Goal: Task Accomplishment & Management: Complete application form

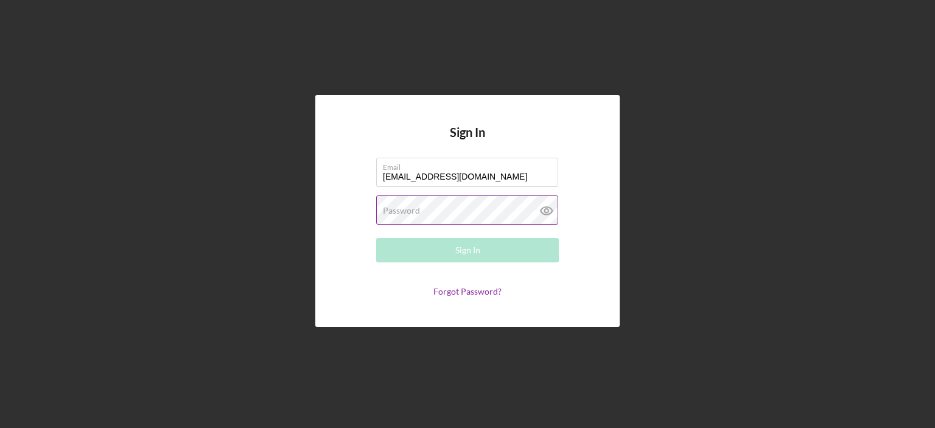
type input "[EMAIL_ADDRESS][DOMAIN_NAME]"
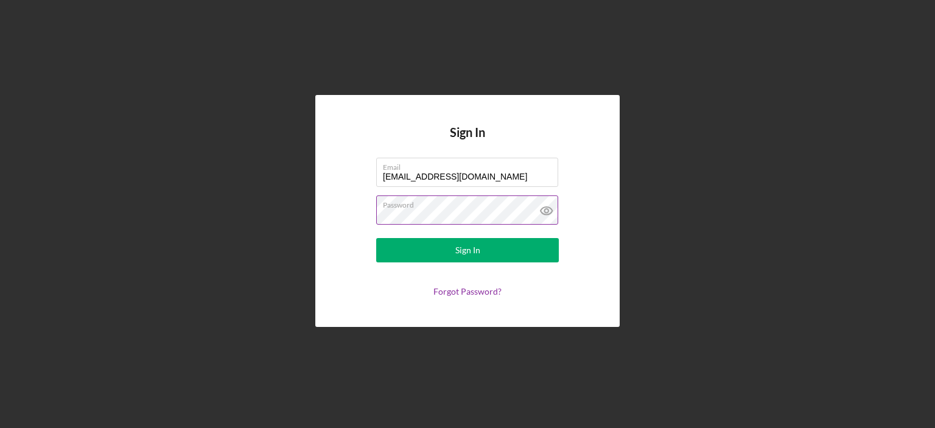
click at [376, 238] on button "Sign In" at bounding box center [467, 250] width 183 height 24
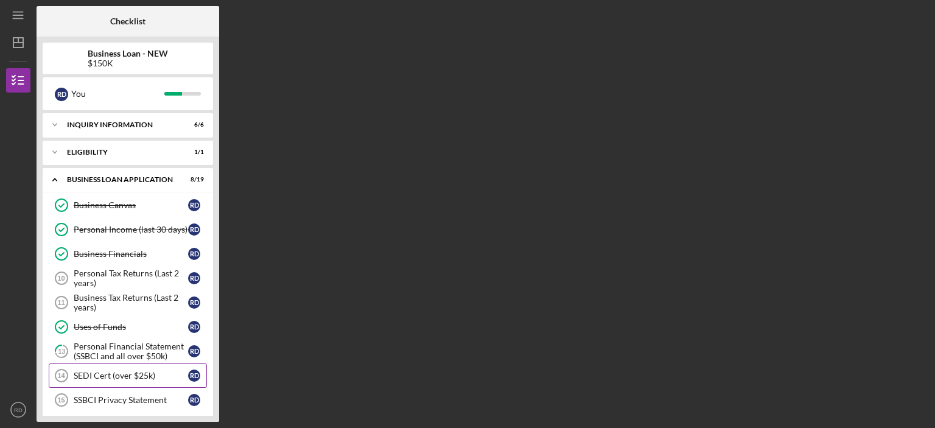
click at [156, 371] on div "SEDI Cert (over $25k)" at bounding box center [131, 376] width 114 height 10
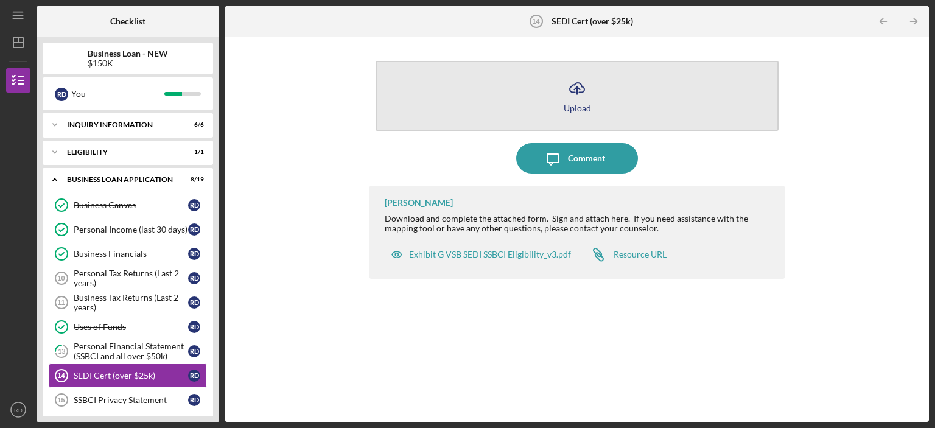
click at [567, 95] on icon "Icon/Upload" at bounding box center [577, 88] width 30 height 30
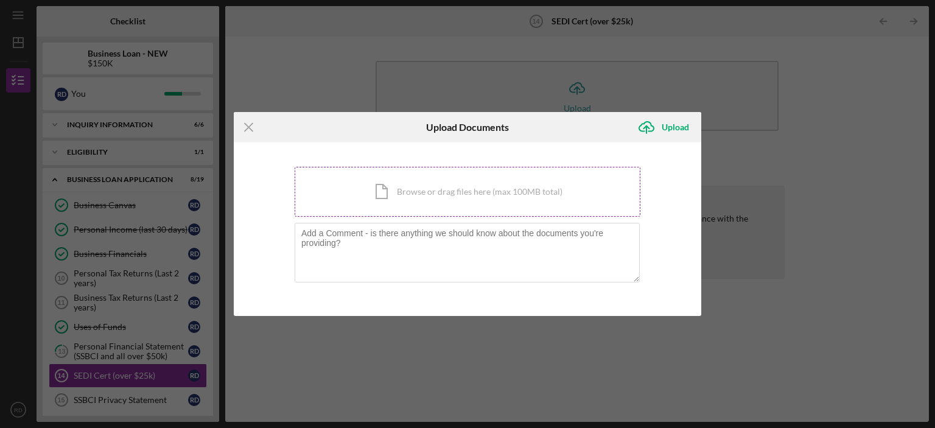
click at [454, 191] on div "Icon/Document Browse or drag files here (max 100MB total) Tap to choose files o…" at bounding box center [468, 192] width 346 height 50
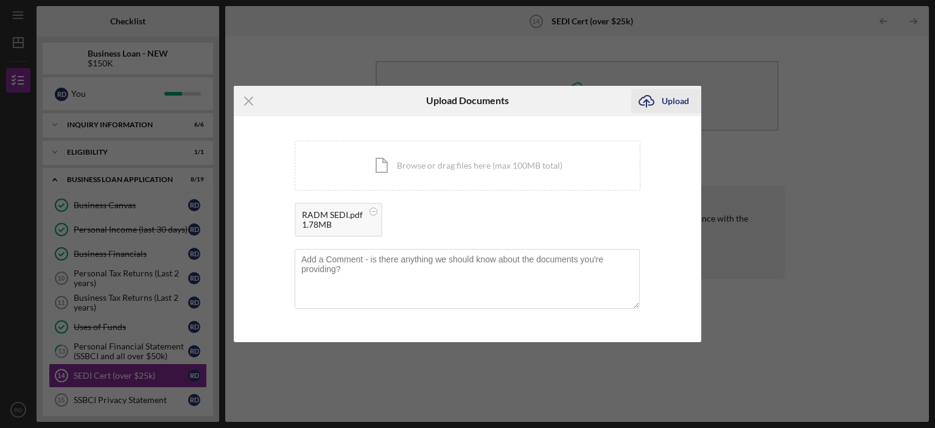
click at [672, 105] on div "Upload" at bounding box center [675, 101] width 27 height 24
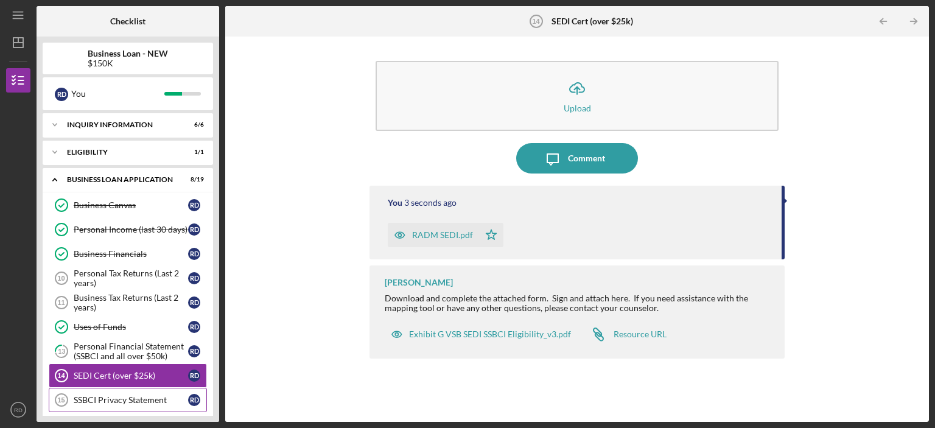
click at [139, 395] on div "SSBCI Privacy Statement" at bounding box center [131, 400] width 114 height 10
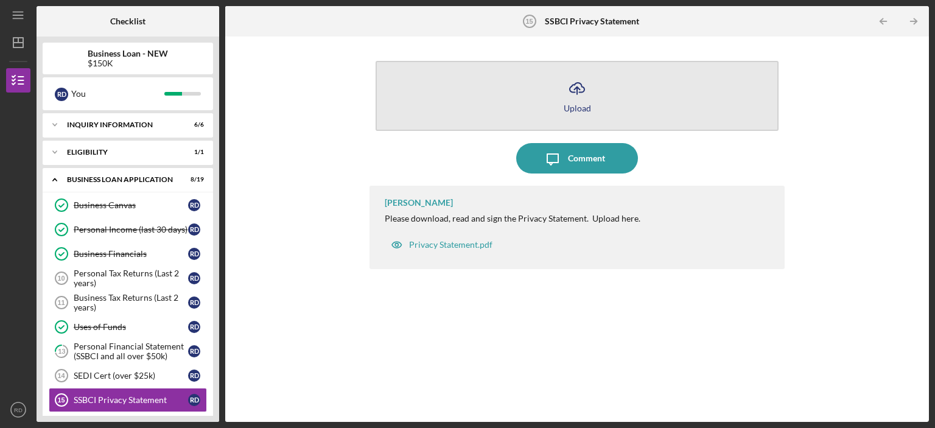
click at [566, 94] on icon "Icon/Upload" at bounding box center [577, 88] width 30 height 30
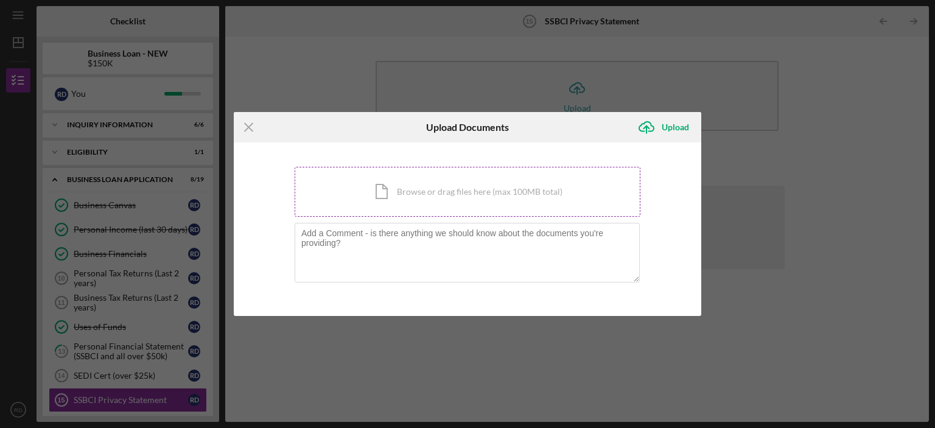
click at [470, 183] on div "Icon/Document Browse or drag files here (max 100MB total) Tap to choose files o…" at bounding box center [468, 192] width 346 height 50
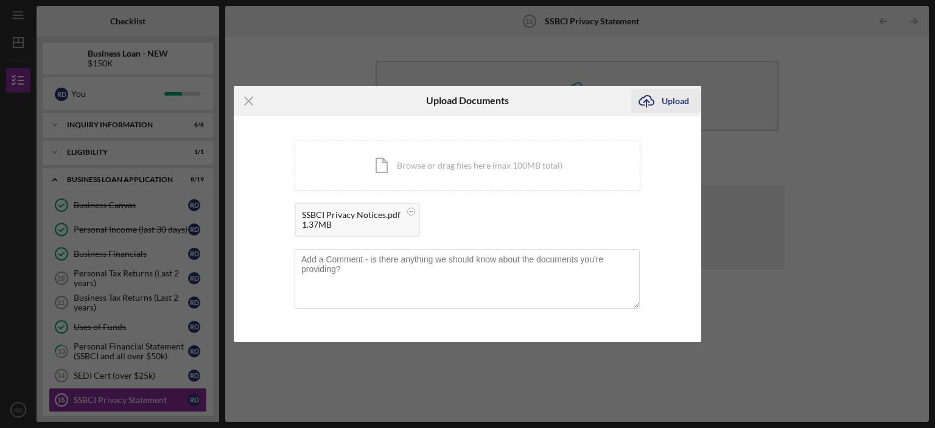
click at [675, 106] on div "Upload" at bounding box center [675, 101] width 27 height 24
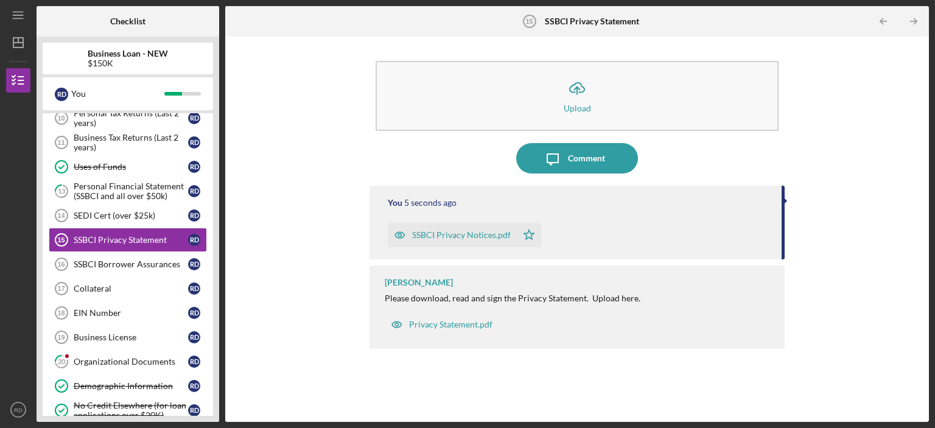
scroll to position [161, 0]
click at [107, 265] on div "SSBCI Borrower Assurances" at bounding box center [131, 264] width 114 height 10
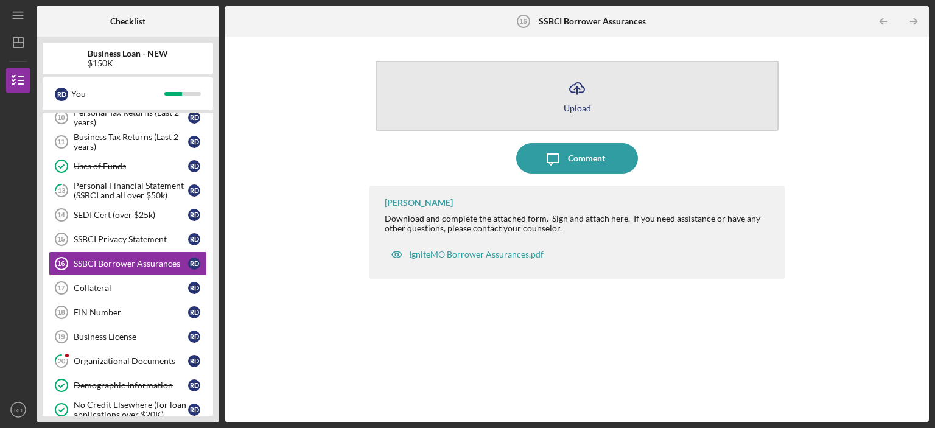
click at [577, 85] on icon "Icon/Upload" at bounding box center [577, 88] width 30 height 30
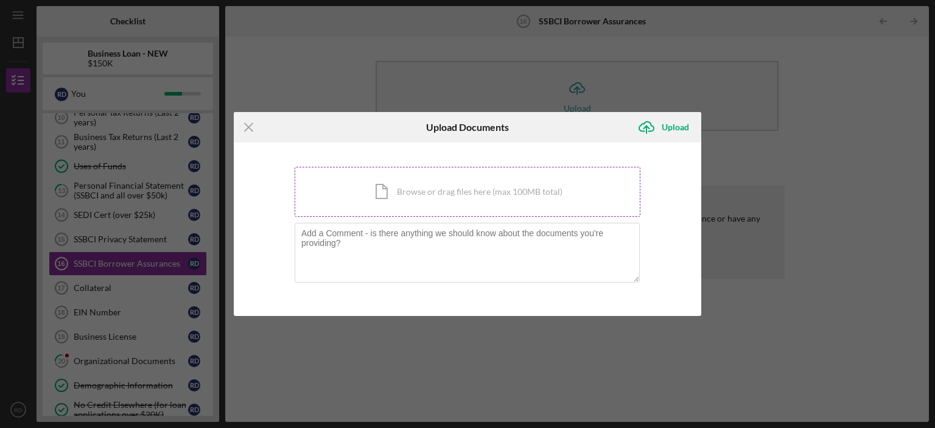
click at [443, 208] on div "Icon/Document Browse or drag files here (max 100MB total) Tap to choose files o…" at bounding box center [468, 192] width 346 height 50
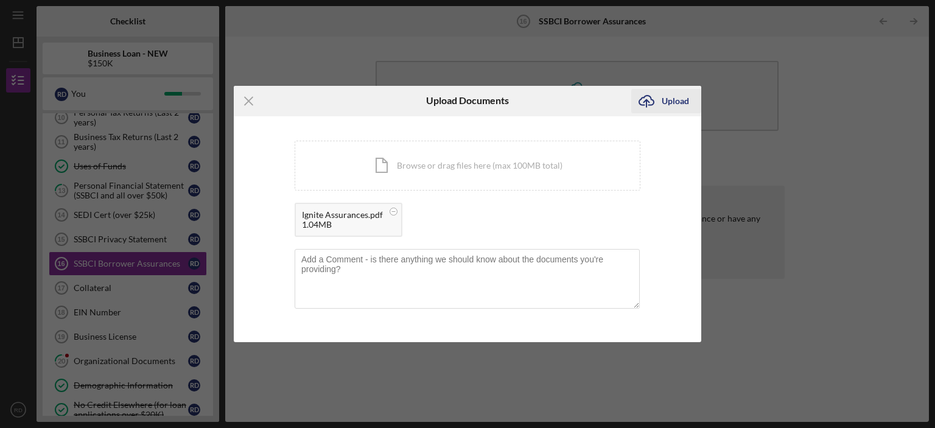
click at [671, 96] on div "Upload" at bounding box center [675, 101] width 27 height 24
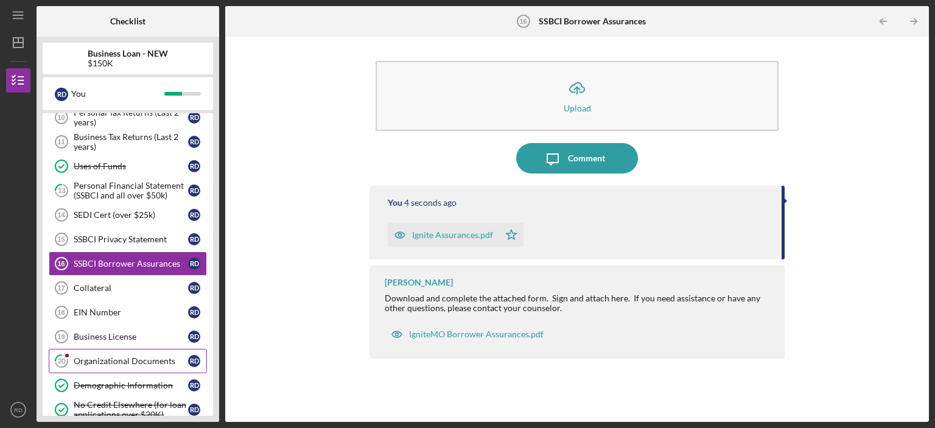
click at [68, 352] on div at bounding box center [66, 355] width 7 height 7
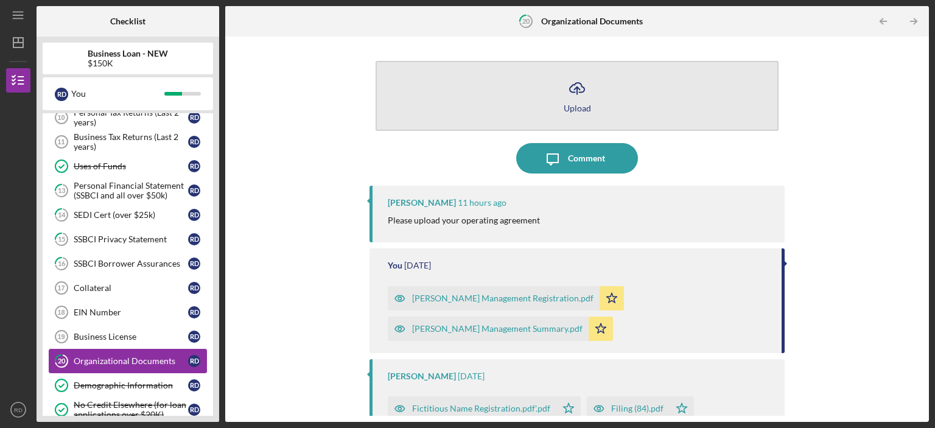
click at [581, 89] on icon "Icon/Upload" at bounding box center [577, 88] width 30 height 30
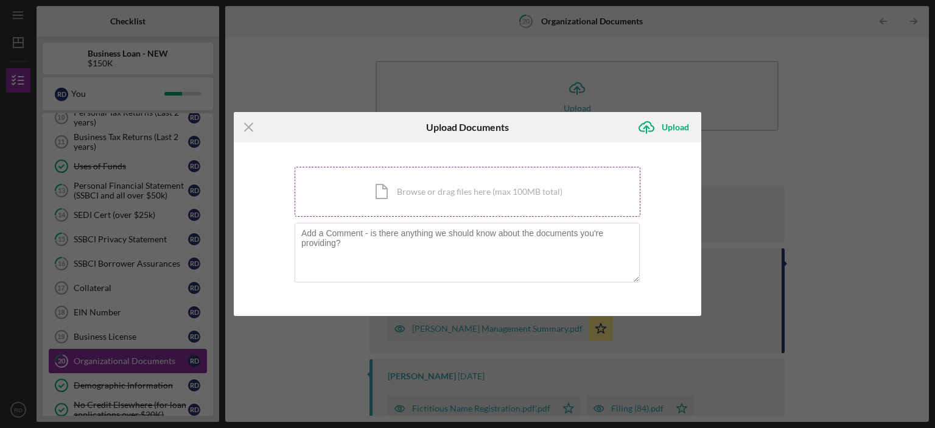
click at [475, 190] on div "Icon/Document Browse or drag files here (max 100MB total) Tap to choose files o…" at bounding box center [468, 192] width 346 height 50
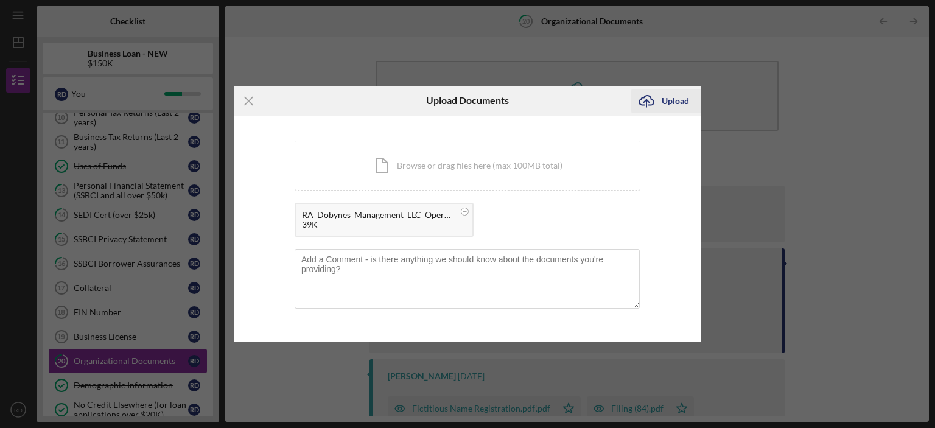
click at [659, 104] on icon "Icon/Upload" at bounding box center [646, 101] width 30 height 30
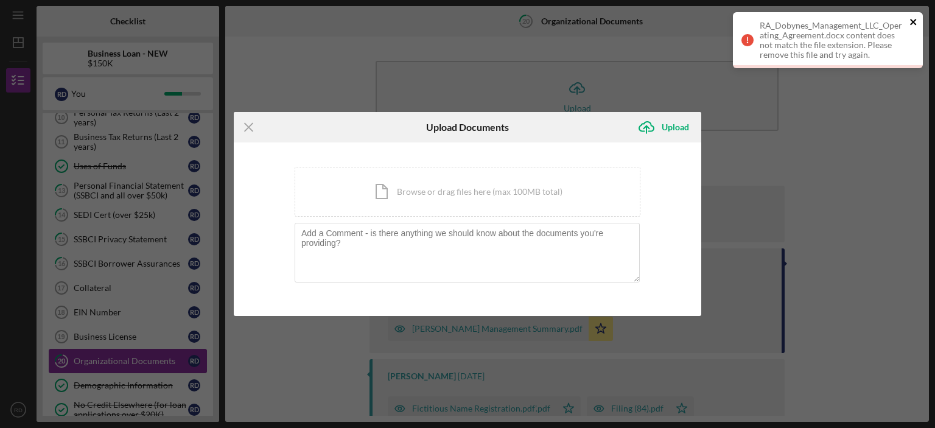
click at [912, 18] on icon "close" at bounding box center [913, 22] width 9 height 10
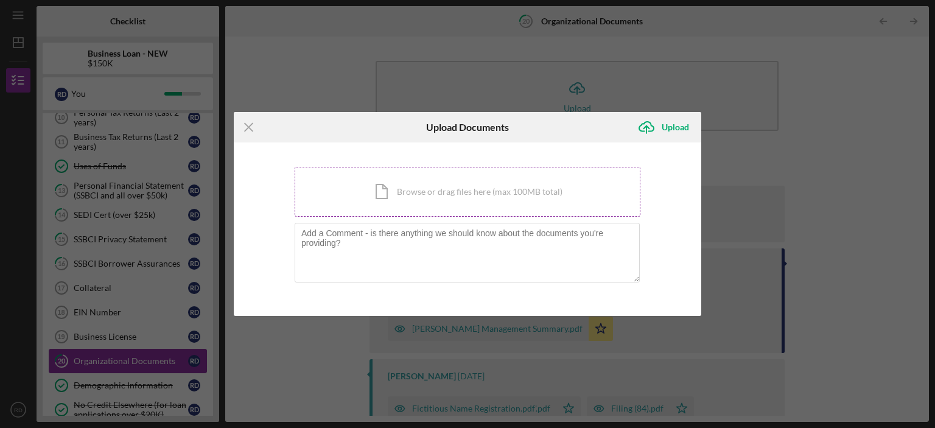
click at [499, 183] on div "Icon/Document Browse or drag files here (max 100MB total) Tap to choose files o…" at bounding box center [468, 192] width 346 height 50
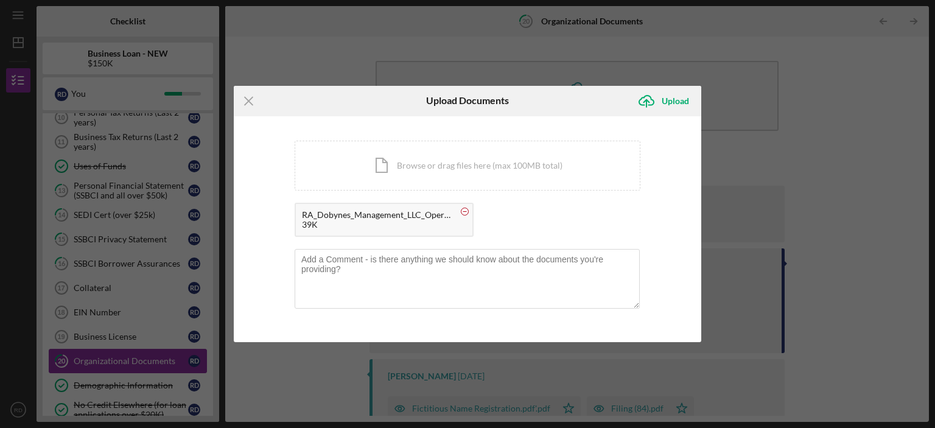
click at [464, 209] on circle at bounding box center [464, 211] width 7 height 7
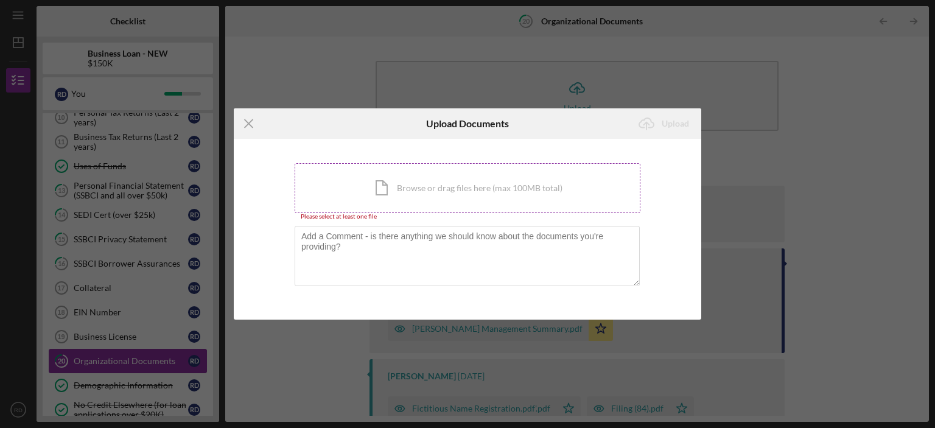
click at [384, 187] on div "Icon/Document Browse or drag files here (max 100MB total) Tap to choose files o…" at bounding box center [468, 188] width 346 height 50
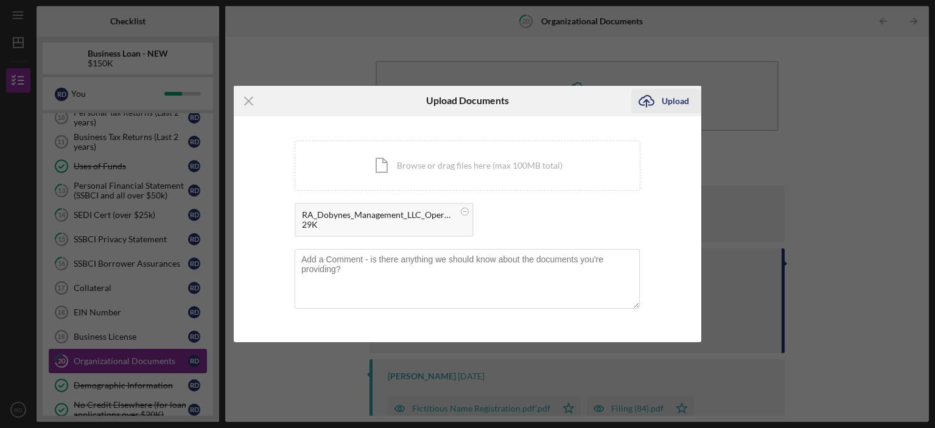
click at [665, 103] on div "Upload" at bounding box center [675, 101] width 27 height 24
